Goal: Entertainment & Leisure: Browse casually

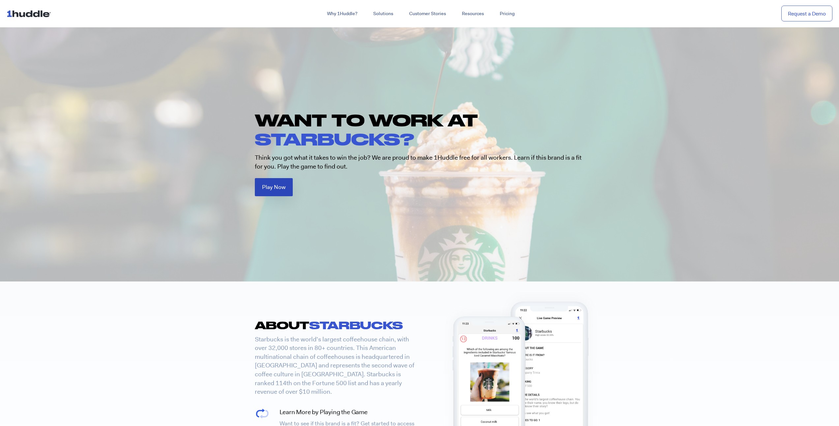
click at [281, 185] on span "Play Now" at bounding box center [273, 188] width 23 height 6
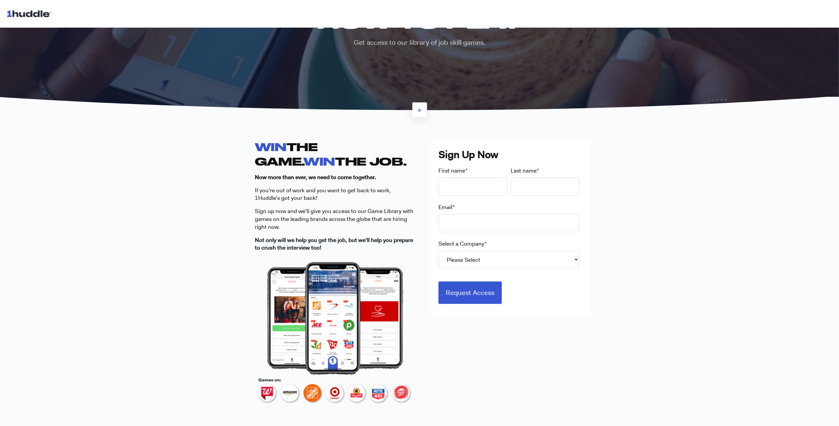
scroll to position [183, 0]
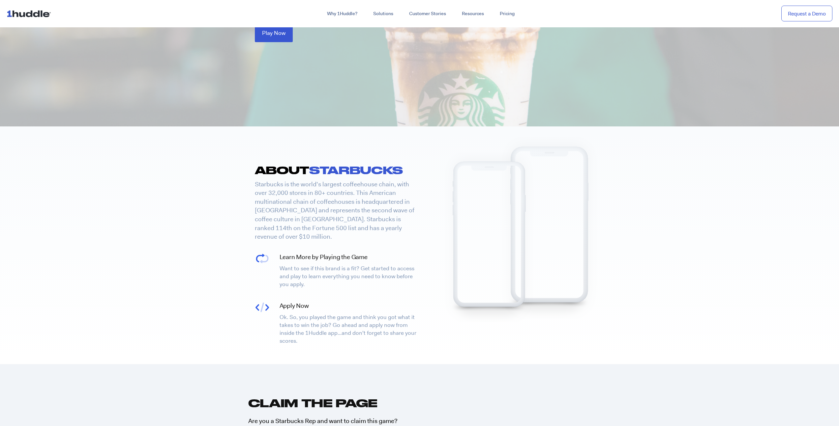
scroll to position [309, 0]
